Goal: Transaction & Acquisition: Book appointment/travel/reservation

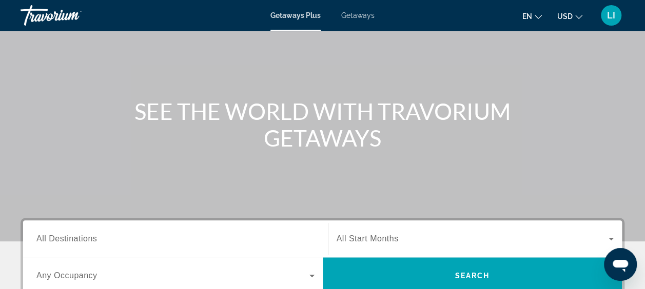
scroll to position [103, 0]
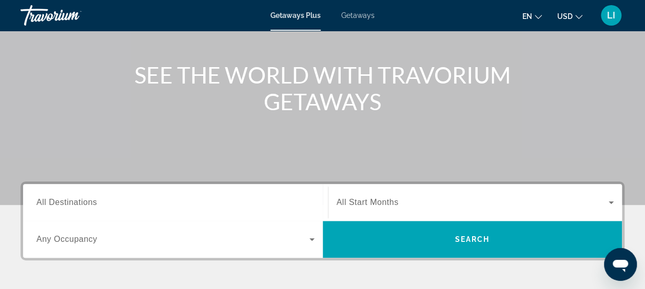
click at [50, 202] on span "All Destinations" at bounding box center [66, 202] width 61 height 9
click at [50, 202] on input "Destination All Destinations" at bounding box center [175, 203] width 278 height 12
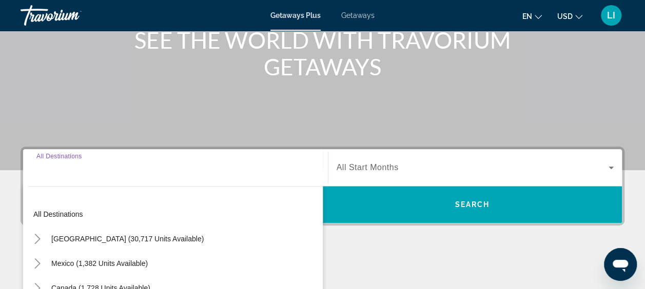
scroll to position [250, 0]
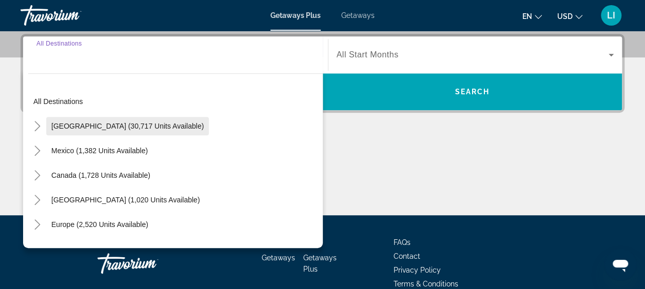
click at [67, 129] on button "United States (30,717 units available)" at bounding box center [127, 126] width 163 height 18
type input "**********"
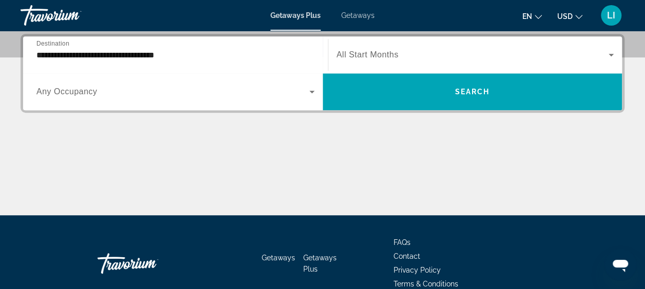
click at [74, 93] on span "Any Occupancy" at bounding box center [66, 91] width 61 height 9
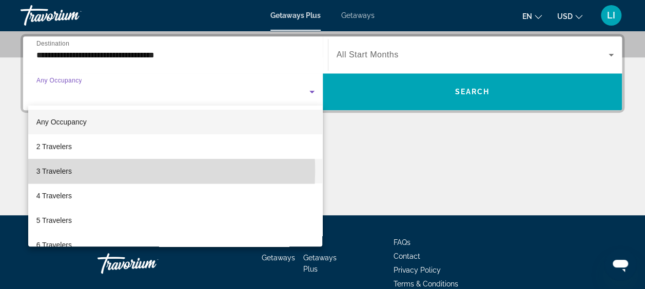
click at [40, 171] on span "3 Travelers" at bounding box center [53, 171] width 35 height 12
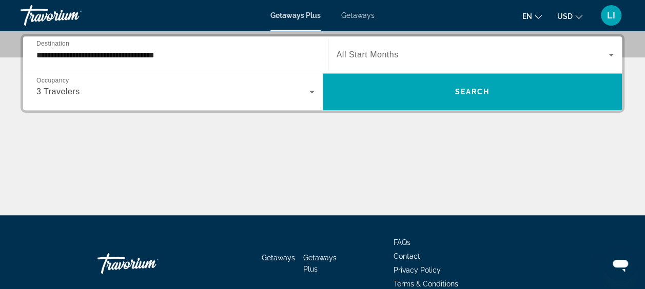
click at [347, 50] on span "All Start Months" at bounding box center [368, 54] width 62 height 9
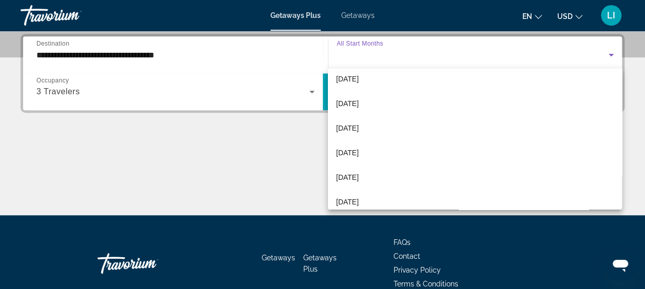
scroll to position [103, 0]
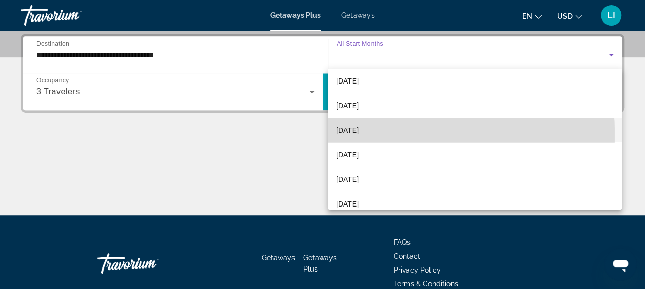
click at [359, 134] on span "February 2026" at bounding box center [347, 130] width 23 height 12
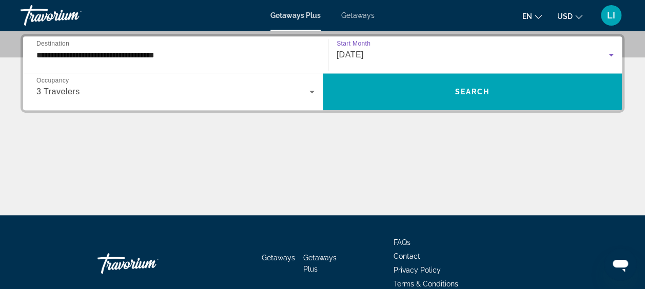
click at [388, 62] on div "February 2026" at bounding box center [476, 55] width 278 height 29
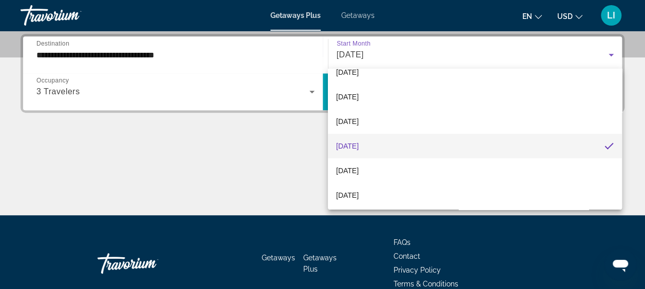
scroll to position [138, 0]
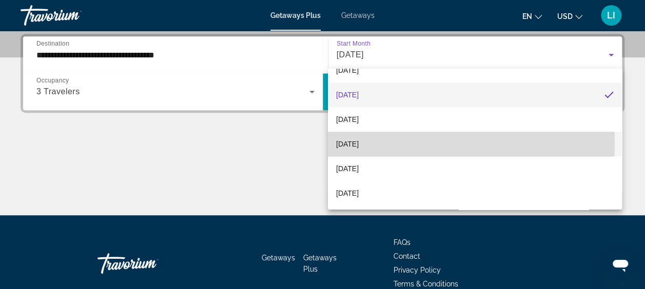
click at [371, 142] on mat-option "April 2026" at bounding box center [475, 144] width 294 height 25
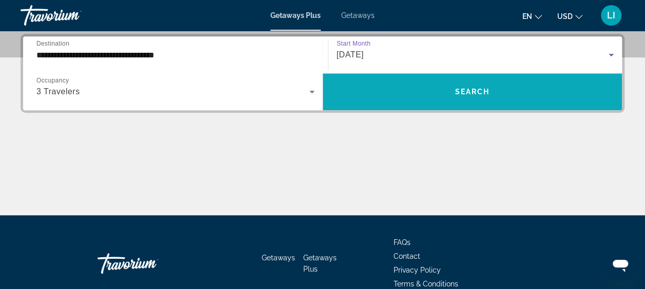
click at [410, 99] on span "Search widget" at bounding box center [473, 92] width 300 height 25
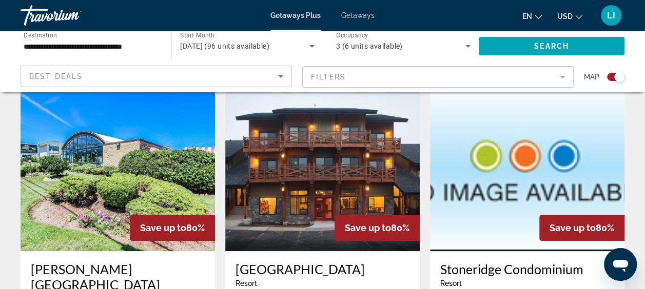
scroll to position [462, 0]
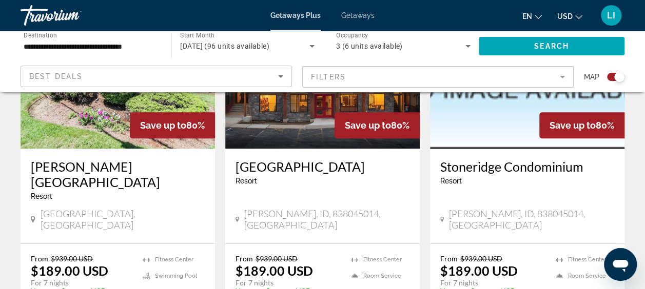
click at [53, 71] on div "Best Deals" at bounding box center [153, 76] width 249 height 12
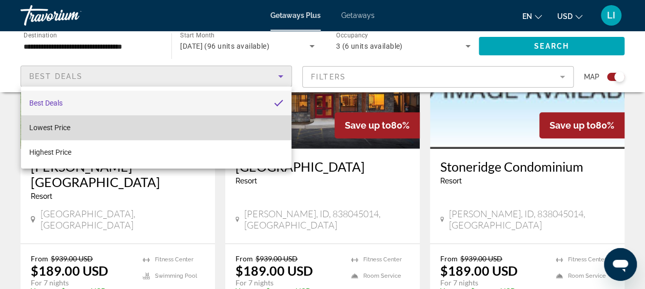
click at [32, 124] on span "Lowest Price" at bounding box center [49, 128] width 41 height 8
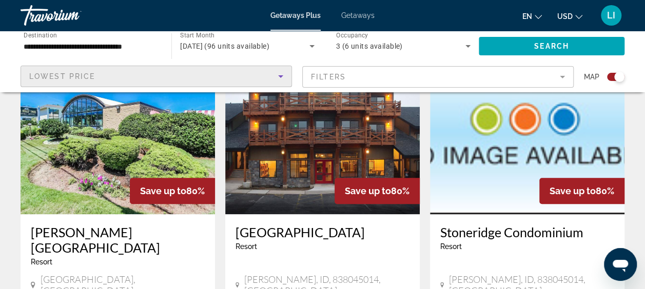
scroll to position [359, 0]
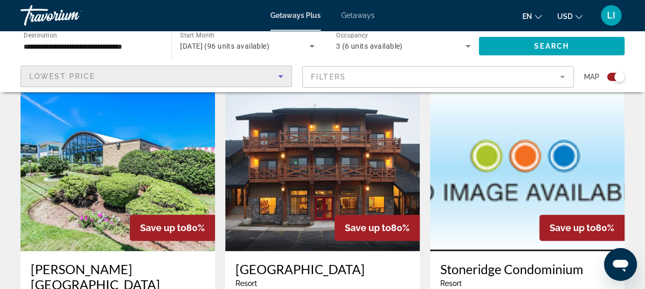
click at [66, 45] on input "**********" at bounding box center [91, 47] width 134 height 12
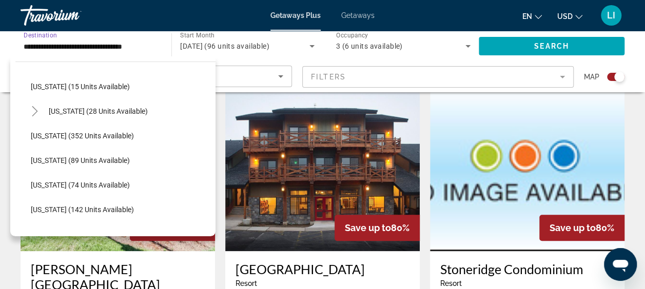
scroll to position [154, 0]
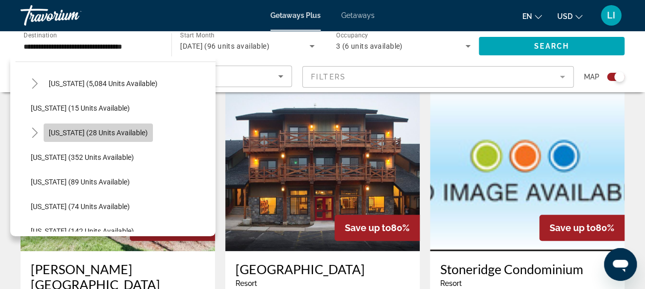
click at [119, 129] on span "Hawaii (28 units available)" at bounding box center [98, 133] width 99 height 8
type input "**********"
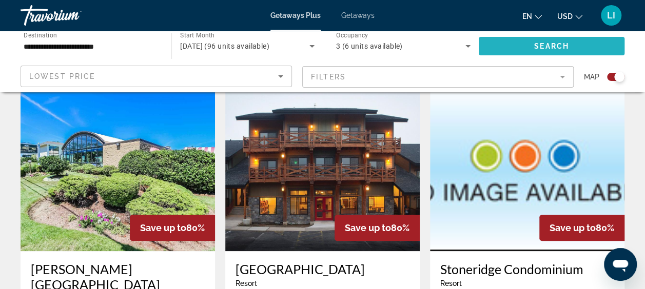
click at [533, 49] on span "Search widget" at bounding box center [552, 46] width 146 height 25
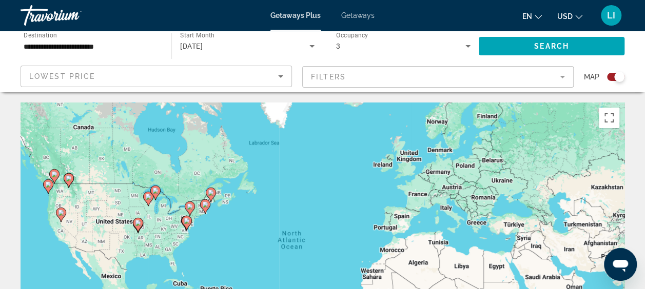
click at [560, 76] on mat-form-field "Filters" at bounding box center [437, 77] width 271 height 22
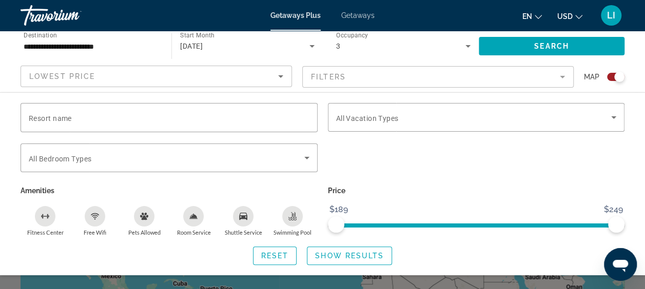
click at [62, 48] on input "**********" at bounding box center [91, 47] width 134 height 12
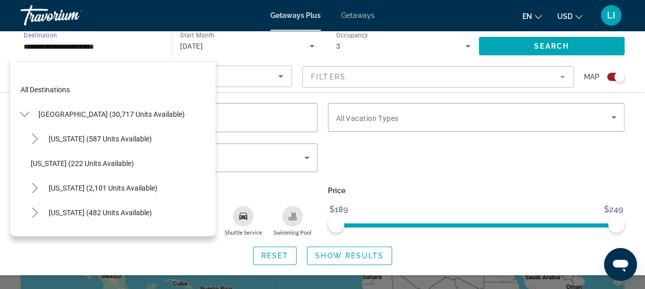
scroll to position [135, 0]
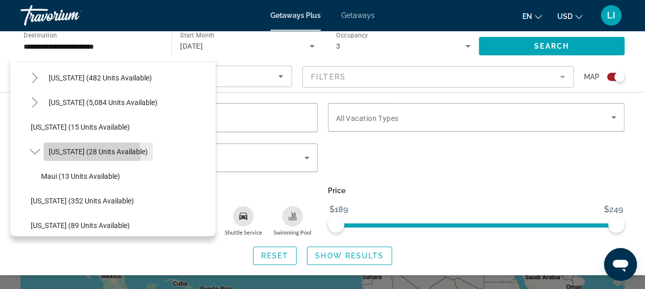
click at [56, 156] on span "Search widget" at bounding box center [98, 152] width 109 height 25
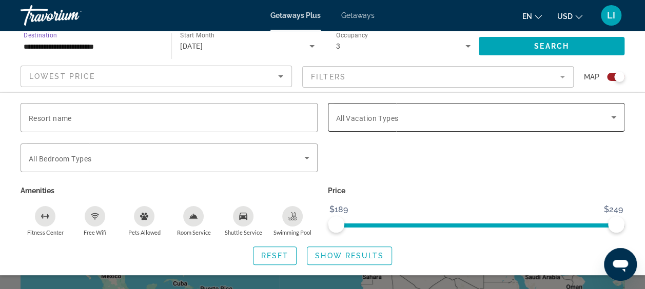
click at [617, 120] on icon "Search widget" at bounding box center [614, 117] width 12 height 12
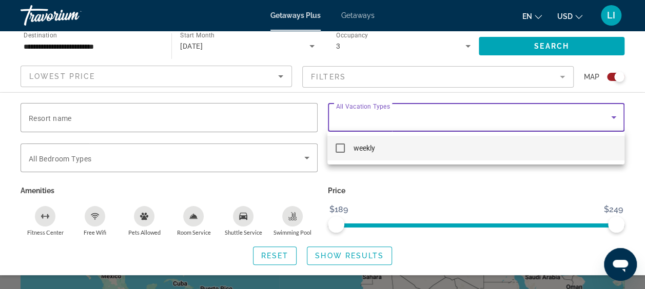
click at [342, 149] on mat-pseudo-checkbox at bounding box center [340, 148] width 9 height 9
click at [556, 44] on div at bounding box center [322, 144] width 645 height 289
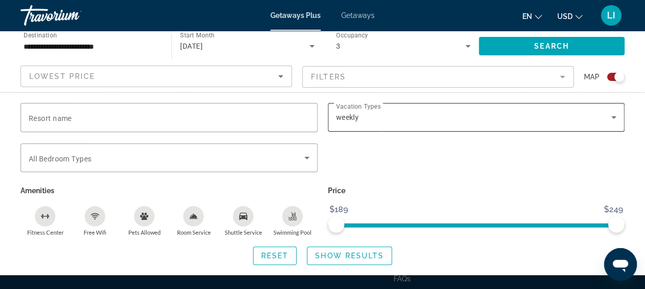
scroll to position [257, 0]
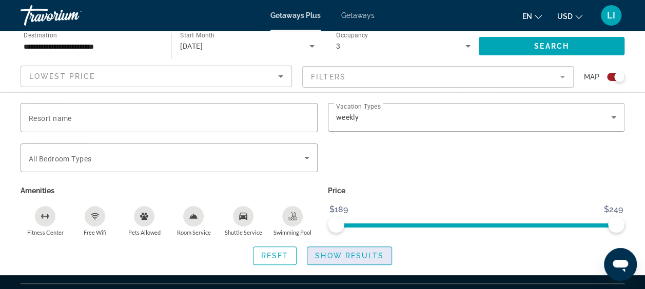
click at [341, 259] on span "Show Results" at bounding box center [349, 256] width 69 height 8
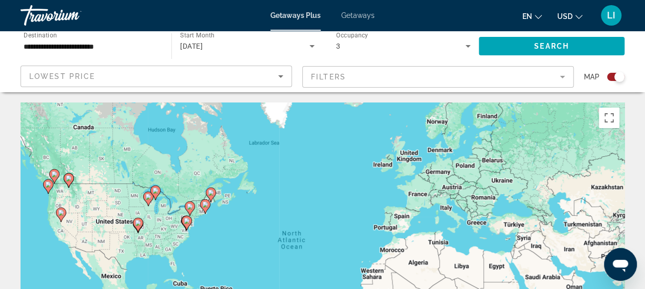
click at [561, 76] on mat-form-field "Filters" at bounding box center [437, 77] width 271 height 22
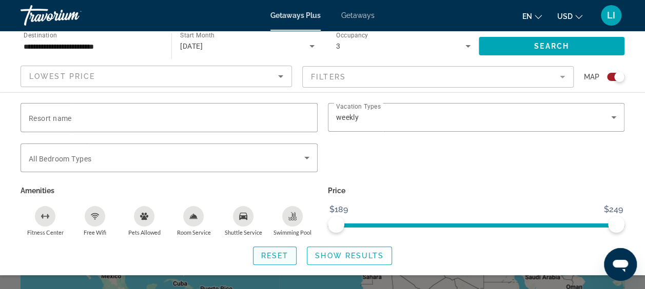
click at [279, 256] on span "Reset" at bounding box center [275, 256] width 28 height 8
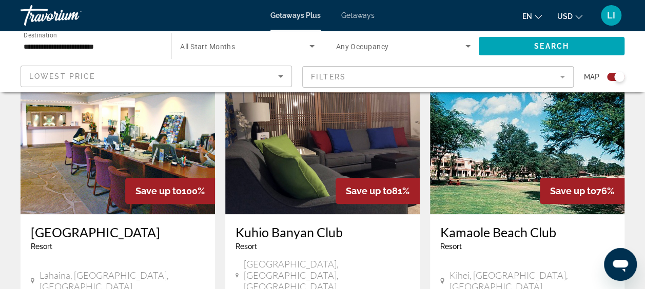
scroll to position [411, 0]
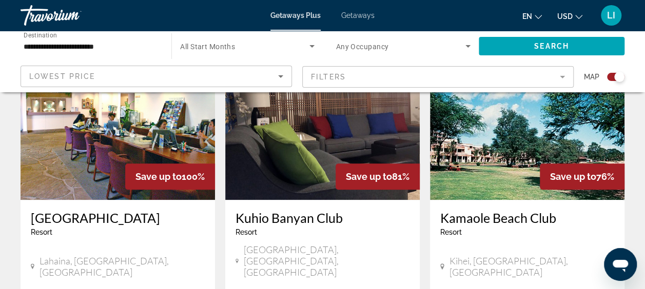
click at [321, 145] on img "Main content" at bounding box center [322, 118] width 195 height 164
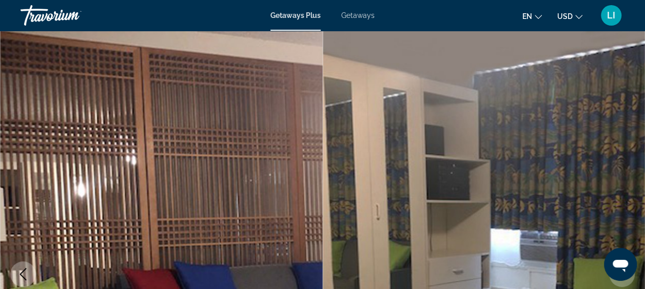
click at [352, 17] on span "Getaways" at bounding box center [357, 15] width 33 height 8
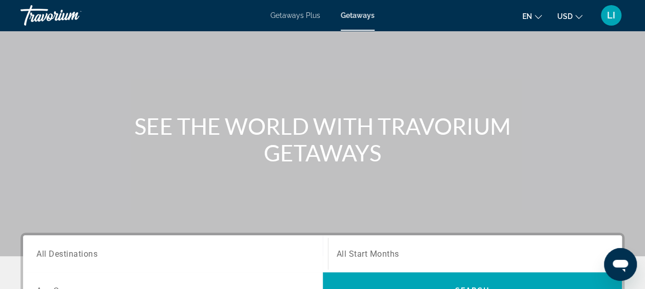
scroll to position [205, 0]
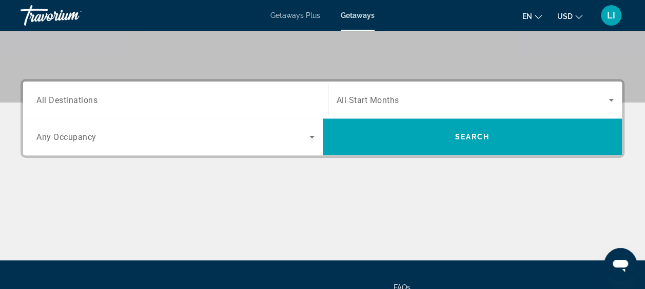
click at [59, 102] on span "All Destinations" at bounding box center [66, 100] width 61 height 10
click at [59, 102] on input "Destination All Destinations" at bounding box center [175, 100] width 278 height 12
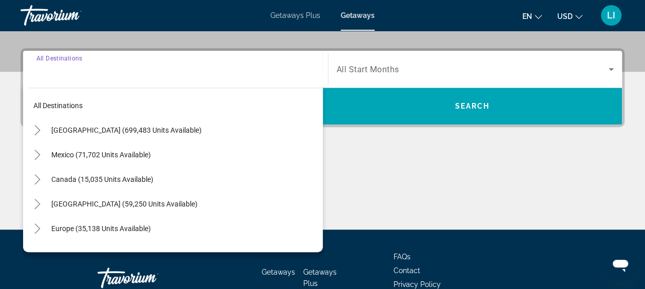
scroll to position [250, 0]
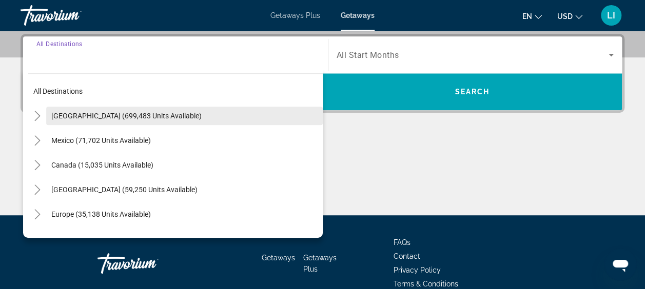
click at [59, 108] on span "Search widget" at bounding box center [184, 116] width 277 height 25
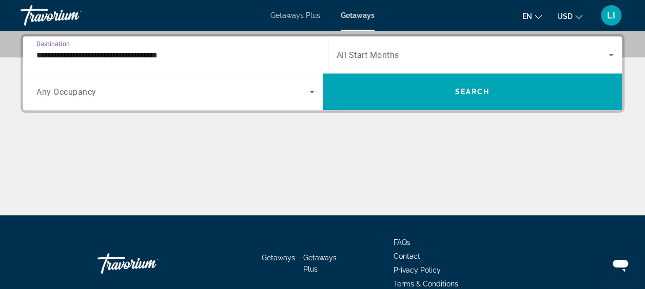
click at [59, 87] on span "Any Occupancy" at bounding box center [66, 92] width 60 height 10
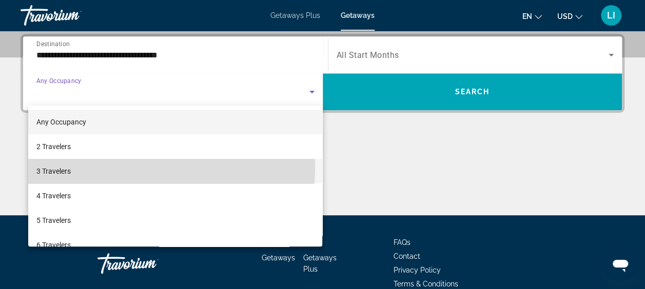
click at [64, 166] on span "3 Travelers" at bounding box center [53, 171] width 34 height 12
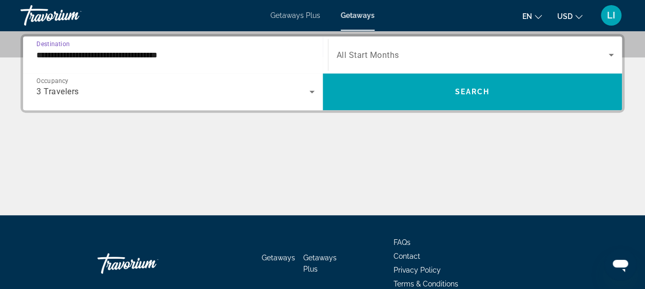
click at [128, 60] on input "**********" at bounding box center [175, 55] width 278 height 12
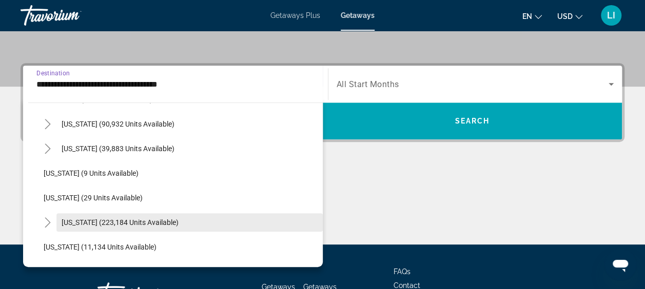
scroll to position [154, 0]
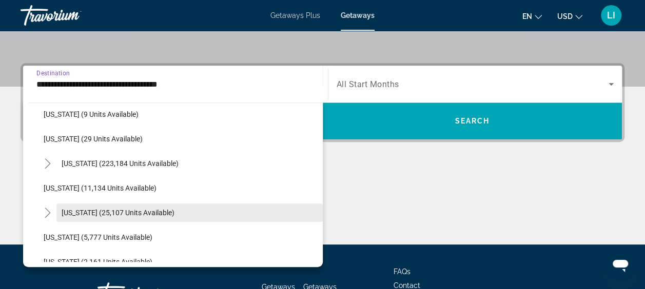
click at [110, 213] on span "Hawaii (25,107 units available)" at bounding box center [118, 213] width 113 height 8
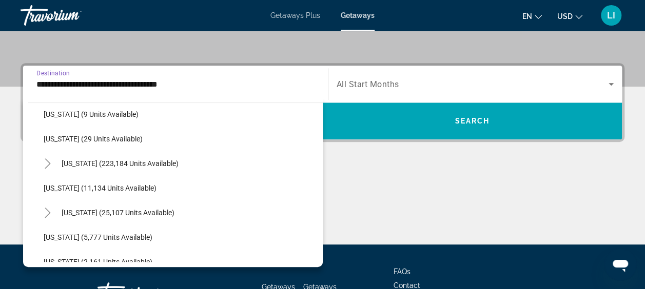
type input "**********"
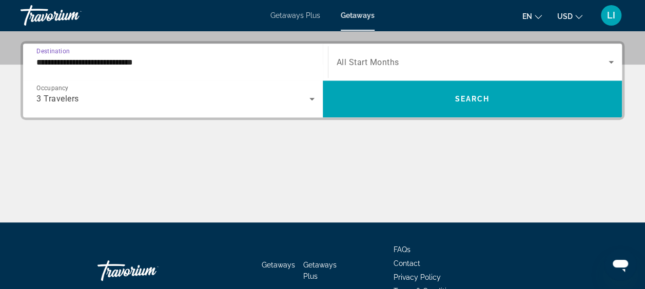
scroll to position [250, 0]
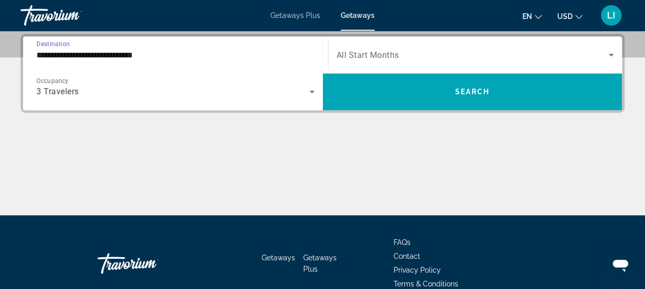
click at [459, 53] on span "Search widget" at bounding box center [473, 55] width 273 height 12
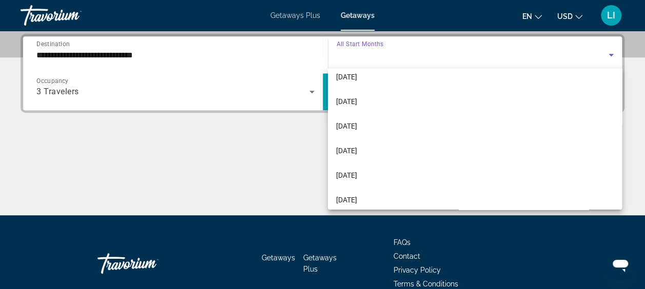
scroll to position [211, 0]
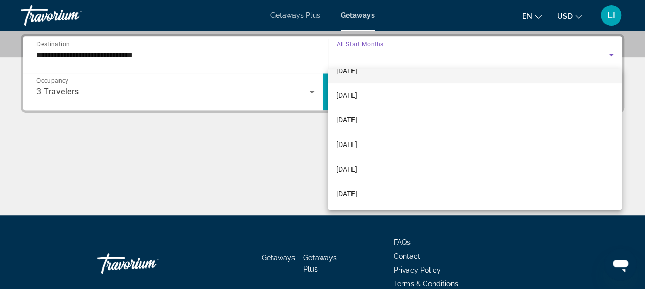
click at [373, 75] on mat-option "April 2026" at bounding box center [475, 71] width 294 height 25
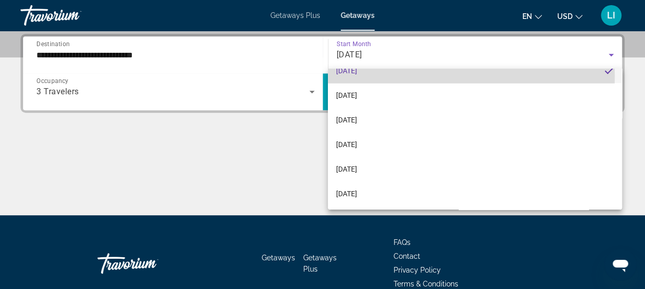
scroll to position [0, 0]
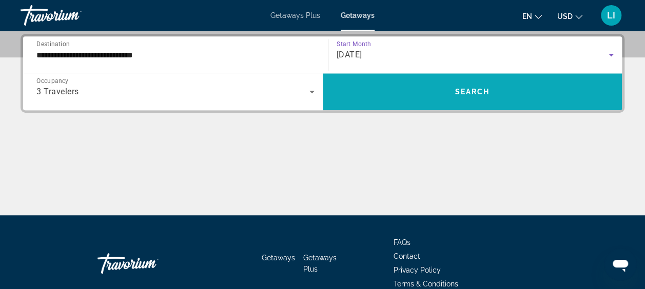
click at [369, 93] on span "Search widget" at bounding box center [473, 92] width 300 height 25
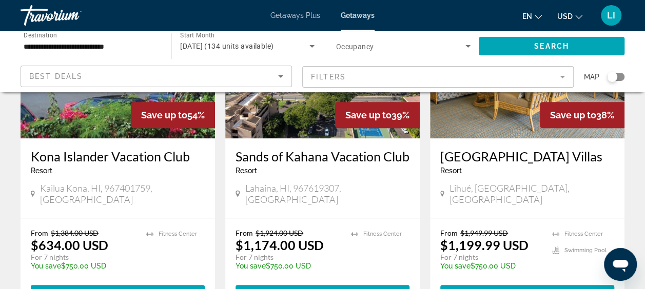
scroll to position [51, 0]
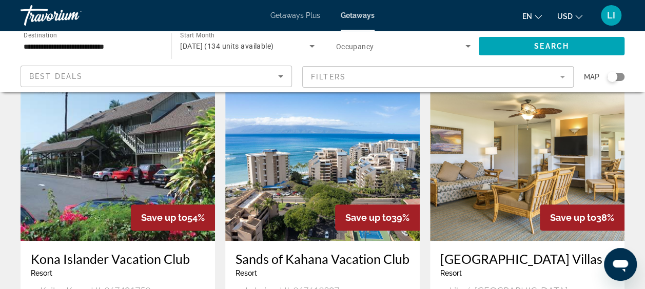
click at [323, 146] on img "Main content" at bounding box center [322, 159] width 195 height 164
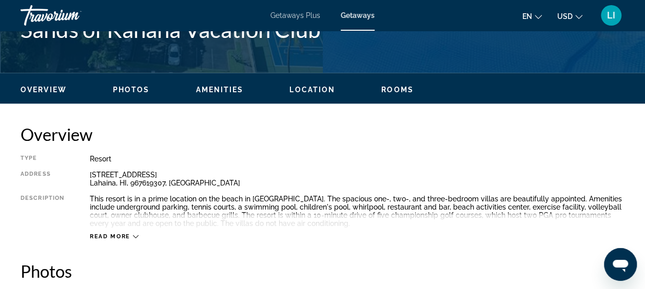
scroll to position [462, 0]
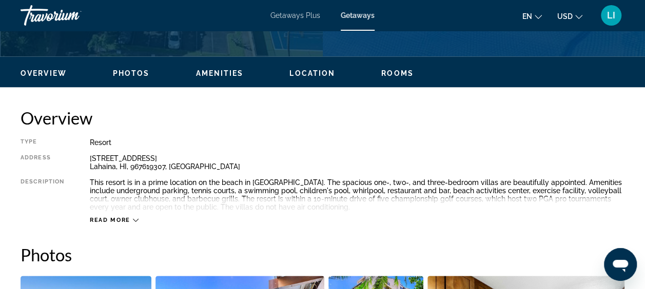
click at [117, 213] on div "Read more" at bounding box center [357, 210] width 535 height 28
click at [114, 221] on span "Read more" at bounding box center [110, 220] width 41 height 7
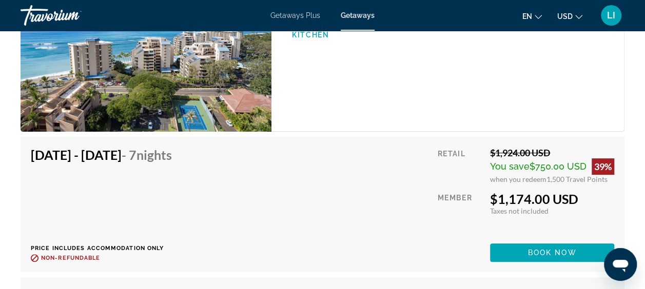
scroll to position [1950, 0]
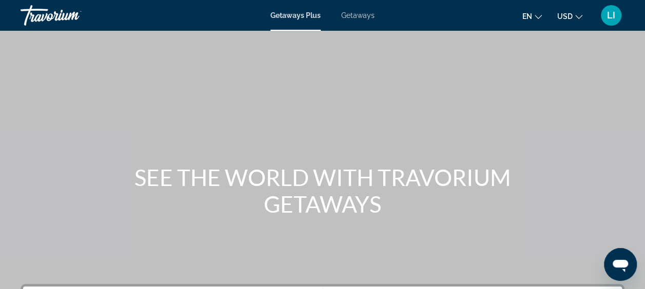
click at [614, 17] on span "LI" at bounding box center [611, 15] width 8 height 10
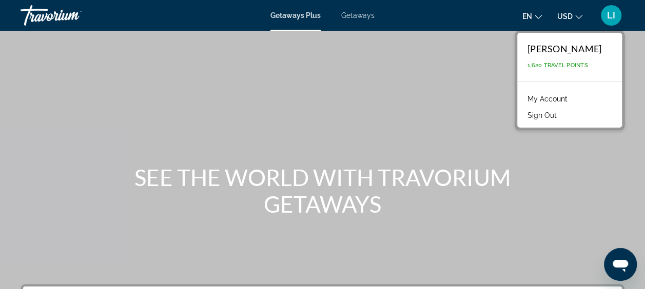
click at [563, 56] on div "[PERSON_NAME] 1,620 Travel Points" at bounding box center [569, 57] width 105 height 49
click at [562, 99] on link "My Account" at bounding box center [547, 98] width 50 height 13
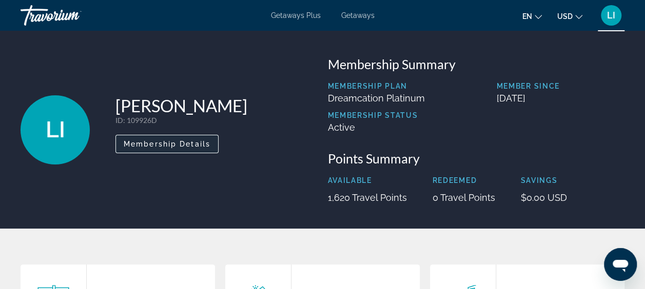
click at [165, 149] on span "Main content" at bounding box center [167, 144] width 102 height 25
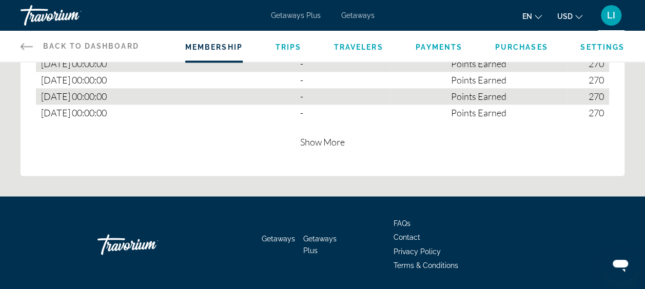
scroll to position [719, 0]
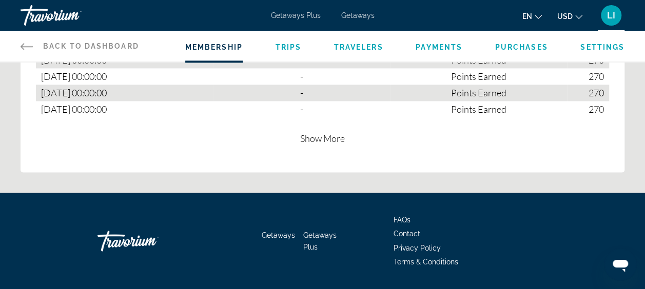
click at [336, 137] on span "Show More" at bounding box center [322, 138] width 45 height 11
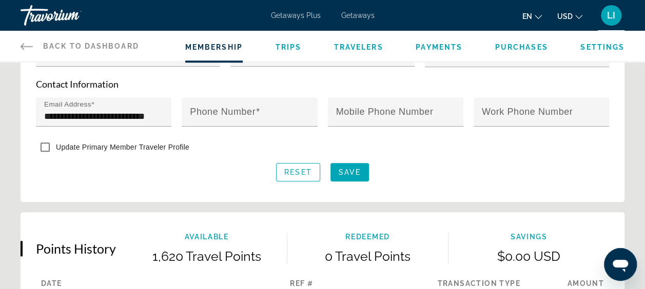
scroll to position [486, 0]
